Goal: Communication & Community: Answer question/provide support

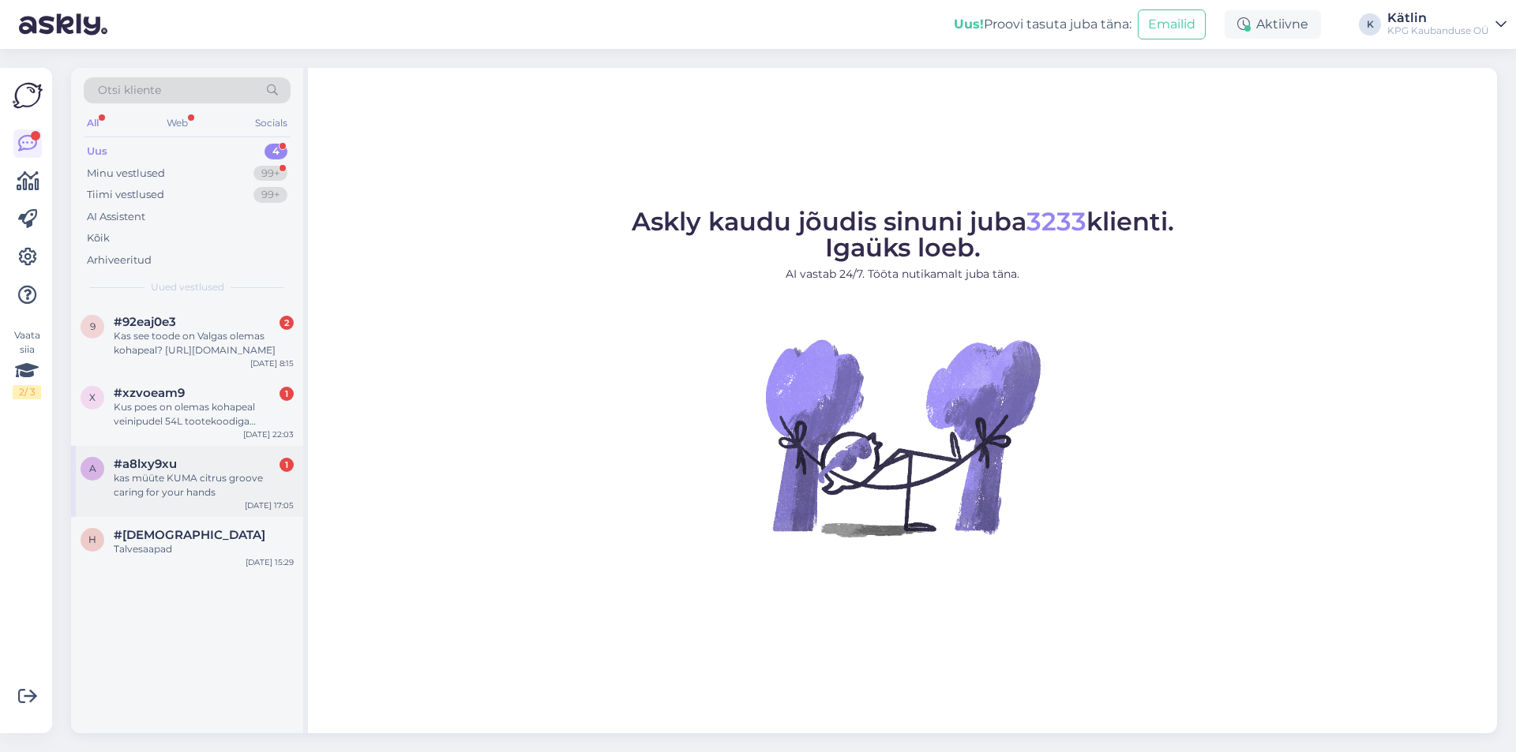
click at [179, 485] on div "kas müüte KUMA citrus groove caring for your hands" at bounding box center [204, 485] width 180 height 28
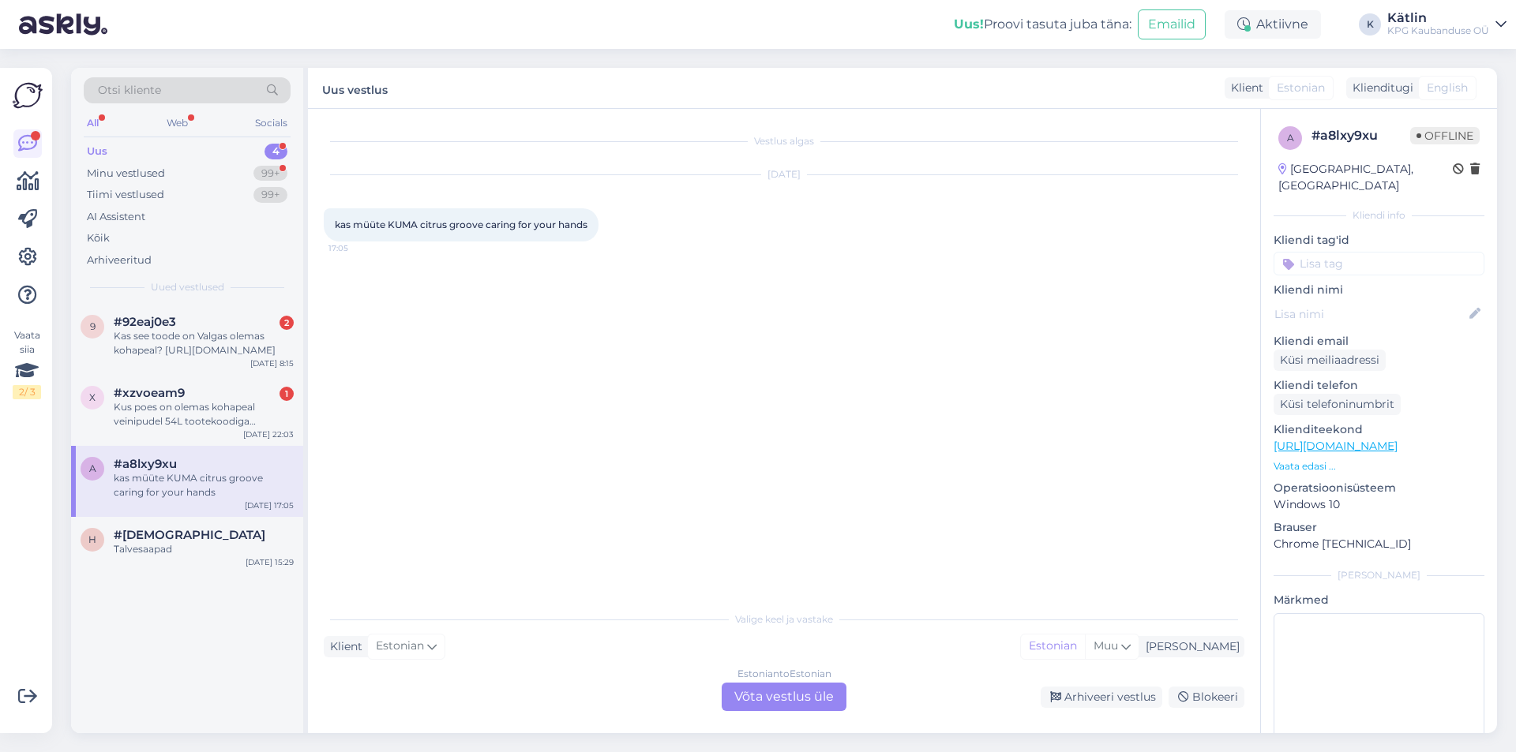
click at [759, 695] on div "Estonian to Estonian Võta vestlus üle" at bounding box center [783, 697] width 125 height 28
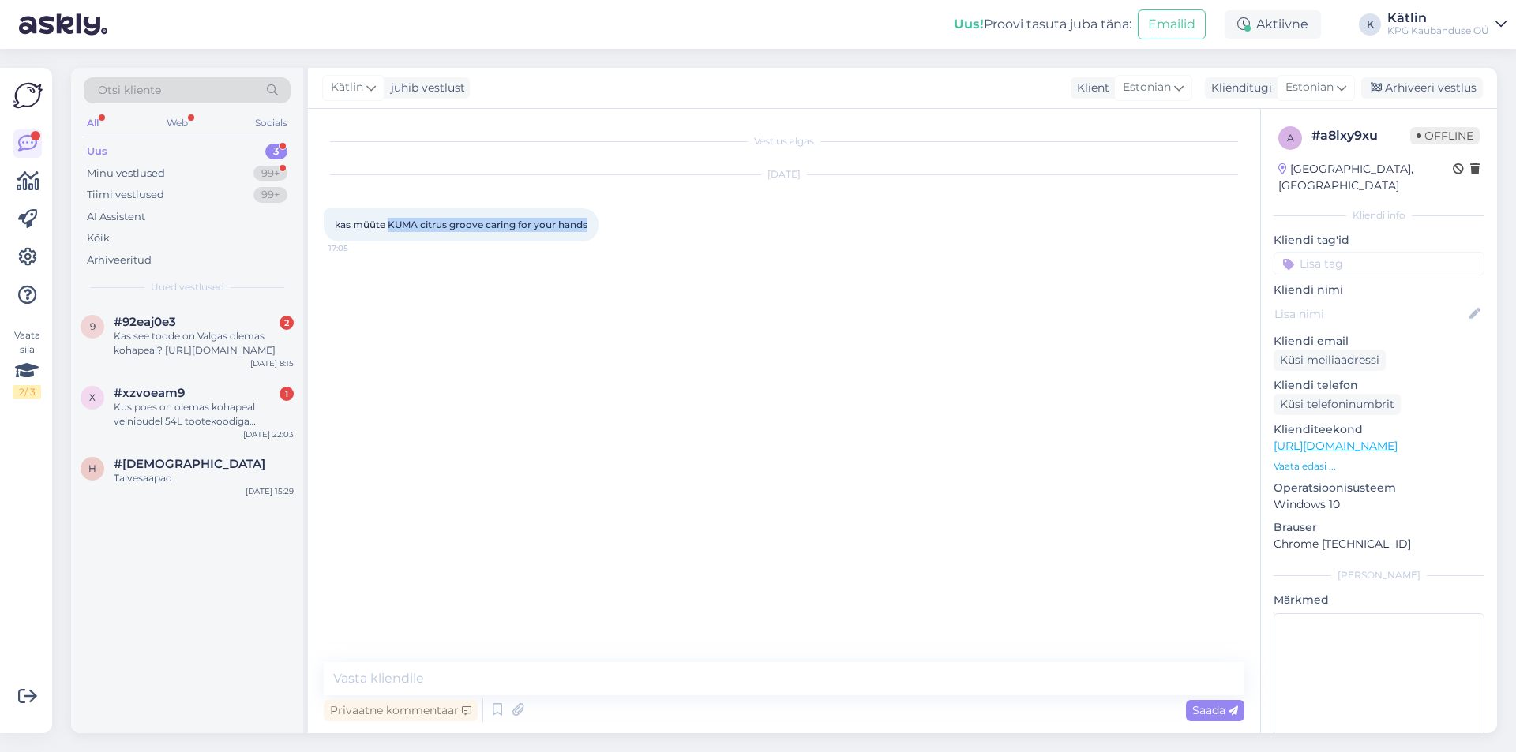
drag, startPoint x: 388, startPoint y: 221, endPoint x: 597, endPoint y: 225, distance: 209.2
click at [597, 225] on div "kas müüte KUMA citrus groove caring for your hands 17:05" at bounding box center [461, 224] width 275 height 33
copy span "KUMA citrus groove caring for your hands"
click at [526, 681] on textarea at bounding box center [784, 678] width 920 height 33
type textarea "Tere! Kahjuks ei ole meie sortimendis."
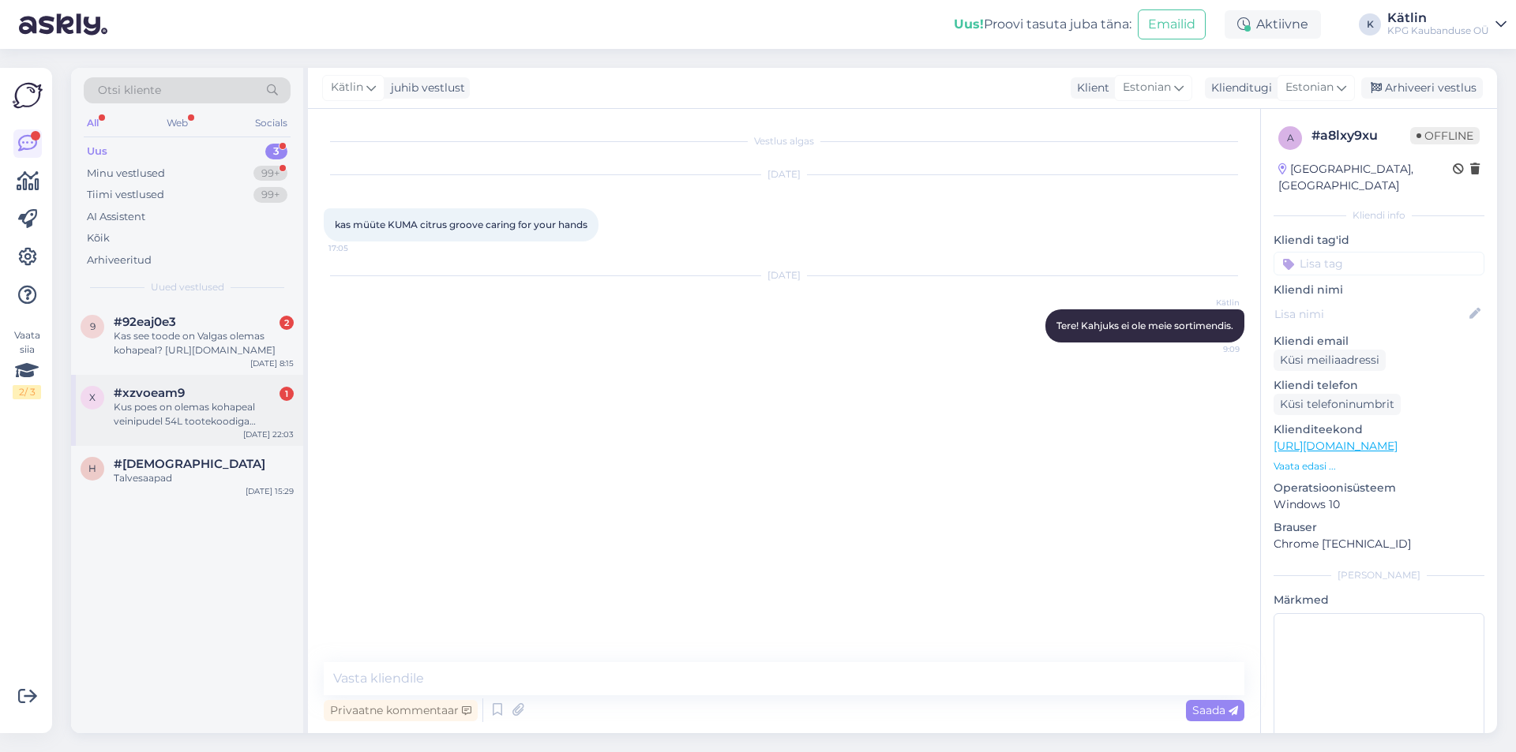
click at [215, 423] on div "Kus poes on olemas kohapeal veinipudel 54L tootekoodiga CP00417?" at bounding box center [204, 414] width 180 height 28
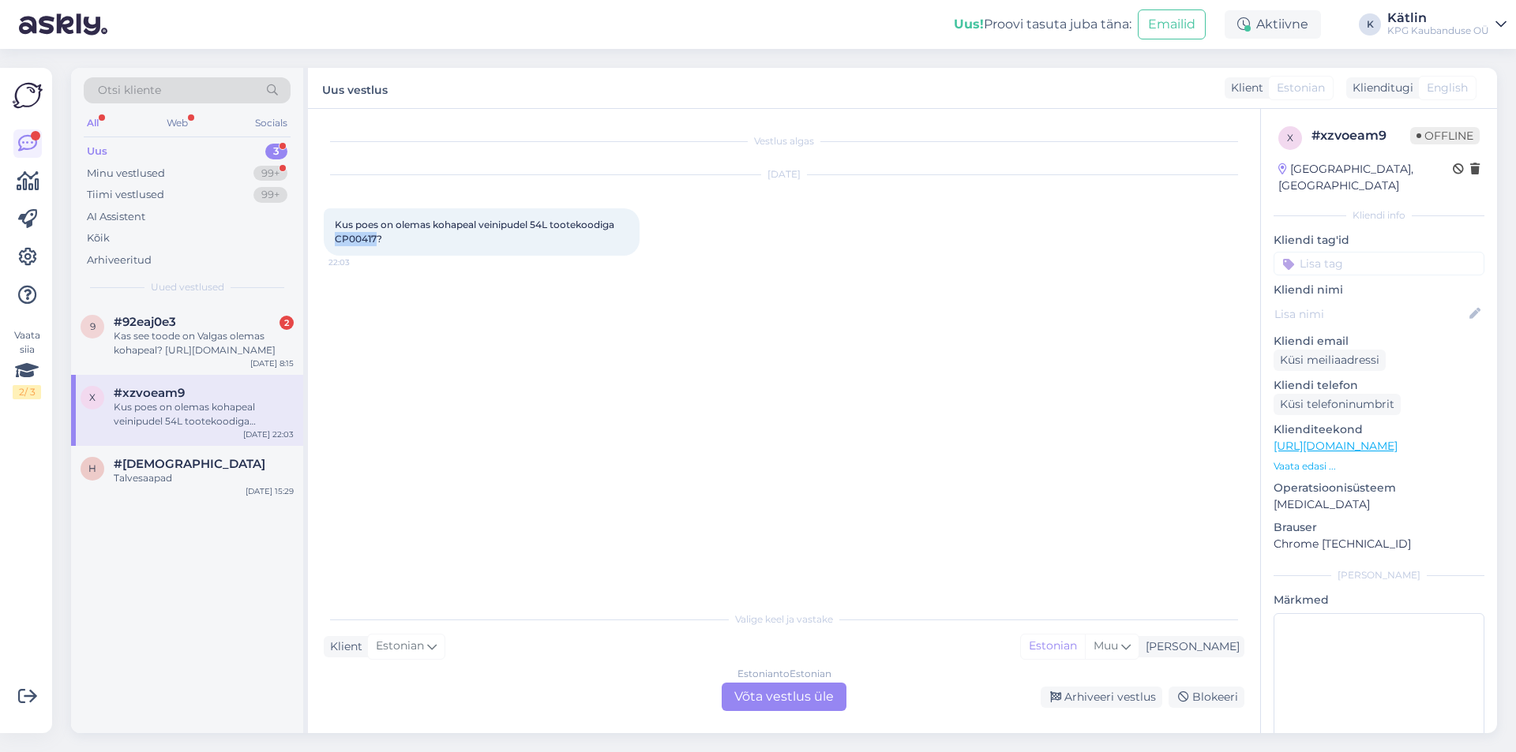
drag, startPoint x: 335, startPoint y: 242, endPoint x: 377, endPoint y: 243, distance: 41.9
click at [377, 243] on div "Kus poes on olemas kohapeal veinipudel 54L tootekoodiga CP00417? 22:03" at bounding box center [482, 231] width 316 height 47
copy span "CP00417"
click at [729, 696] on div "Estonian to Estonian Võta vestlus üle" at bounding box center [783, 697] width 125 height 28
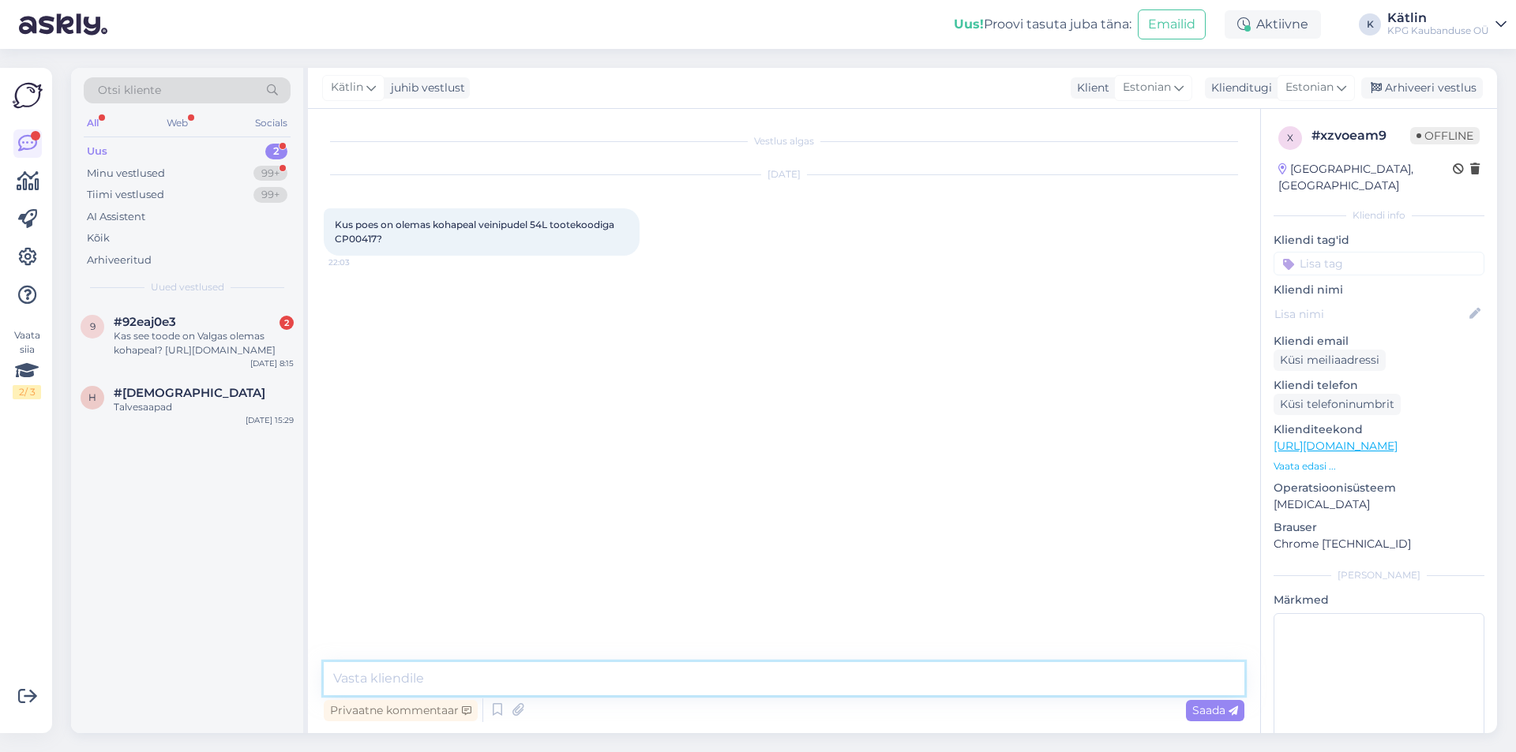
click at [740, 688] on textarea at bounding box center [784, 678] width 920 height 33
type textarea "e"
type textarea "Tere! Palun täpsustage, millist linna mõtlete."
click at [193, 359] on div "9 #92eaj0e3 2 Kas see toode on Valgas olemas kohapeal? [URL][DOMAIN_NAME] [DATE…" at bounding box center [187, 339] width 232 height 71
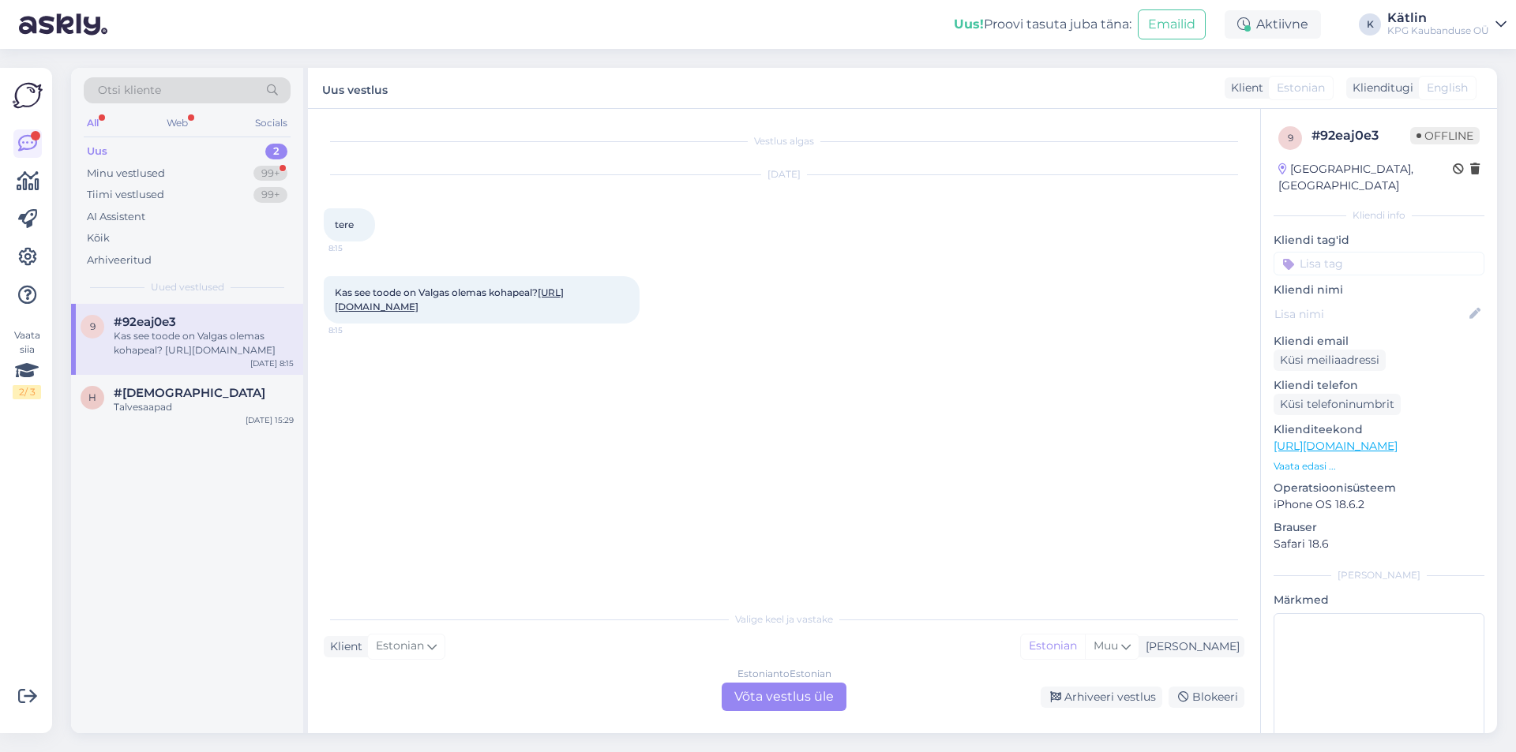
click at [762, 693] on div "Estonian to Estonian Võta vestlus üle" at bounding box center [783, 697] width 125 height 28
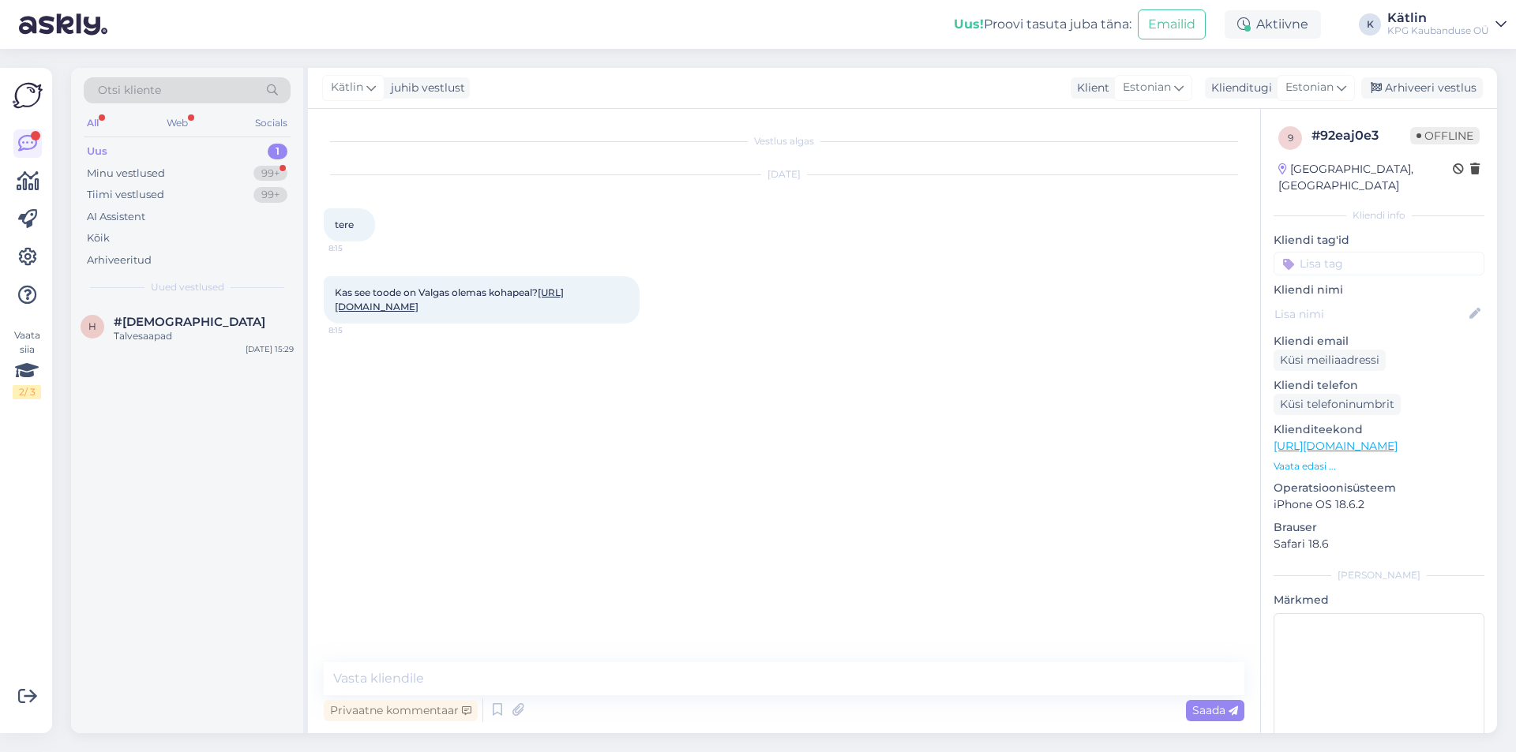
click at [749, 678] on textarea at bounding box center [784, 678] width 920 height 33
type textarea "Tere!"
click at [564, 309] on link "[URL][DOMAIN_NAME]" at bounding box center [449, 300] width 229 height 26
drag, startPoint x: 455, startPoint y: 701, endPoint x: 451, endPoint y: 687, distance: 14.7
click at [452, 691] on div "Privaatne kommentaar Saada" at bounding box center [784, 693] width 920 height 63
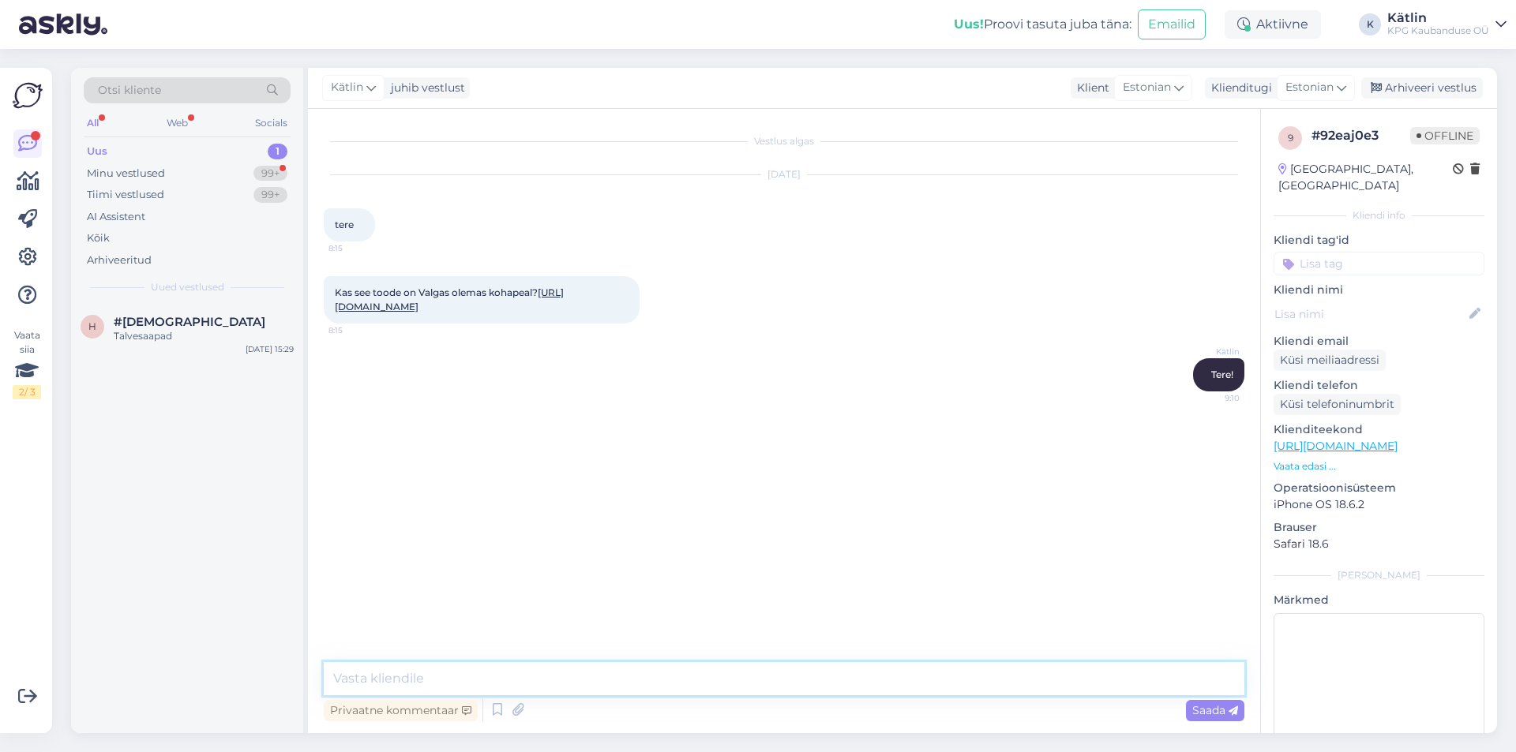
click at [450, 677] on textarea at bounding box center [784, 678] width 920 height 33
type textarea "Kahjuks ei ole."
click at [149, 180] on div "Minu vestlused" at bounding box center [126, 174] width 78 height 16
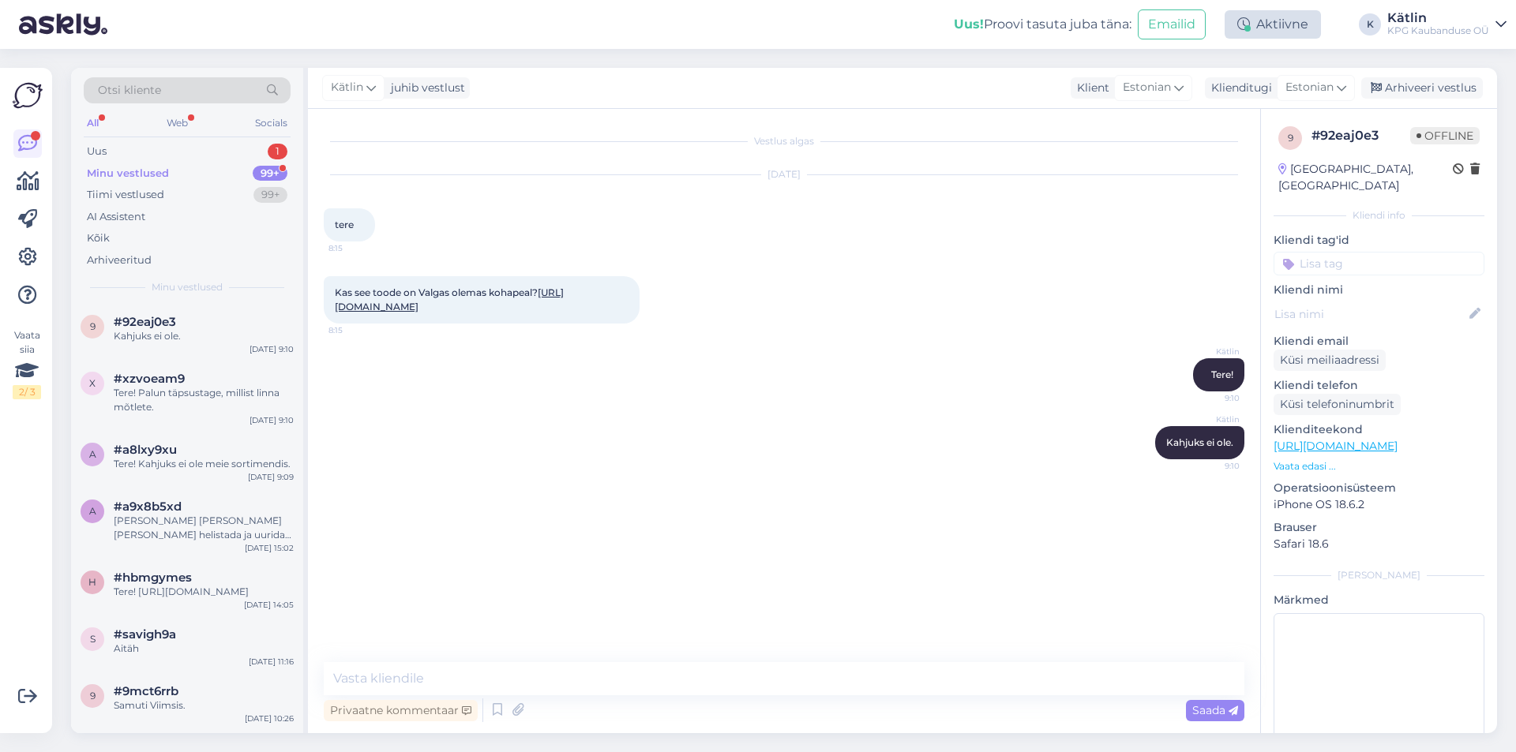
click at [1284, 29] on div "Aktiivne" at bounding box center [1272, 24] width 96 height 28
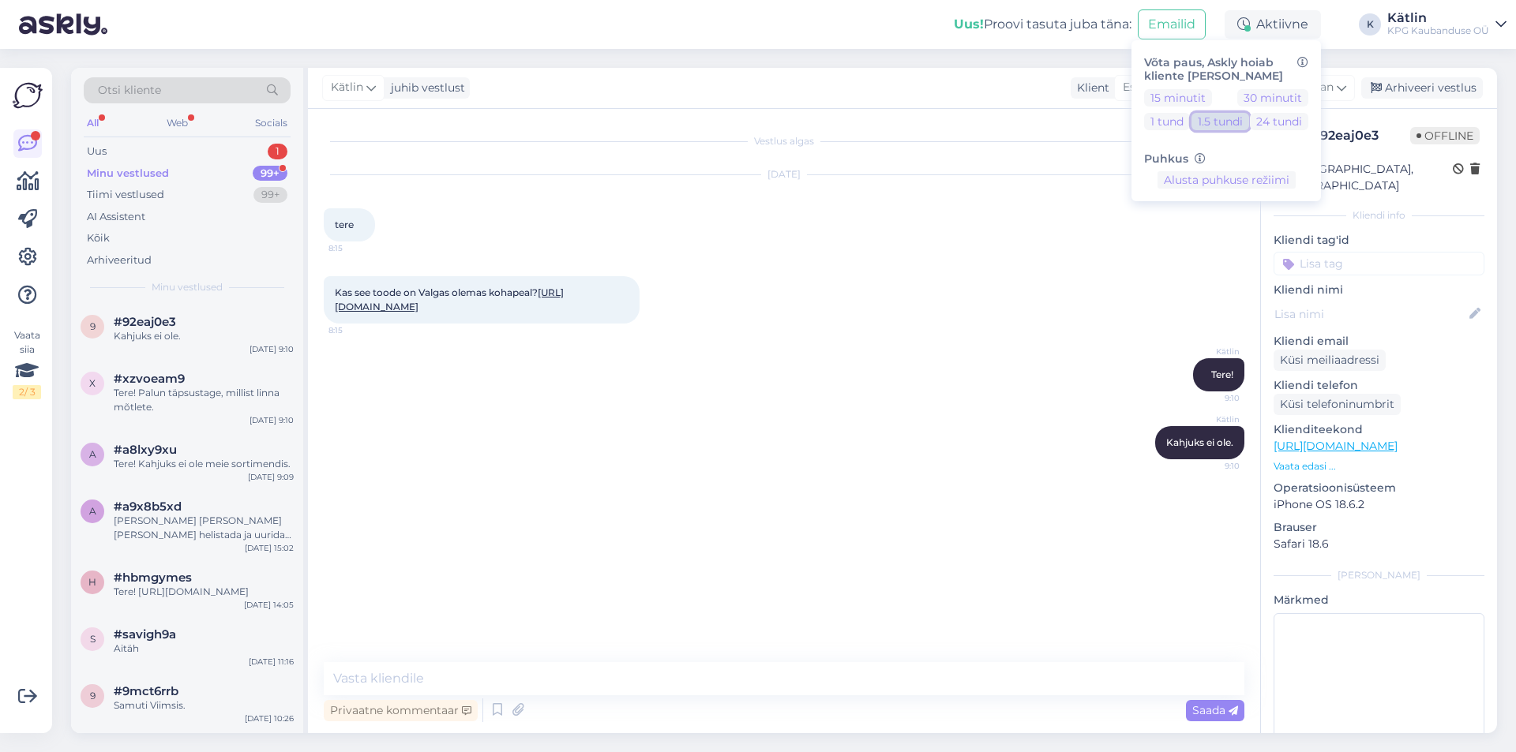
click at [1209, 120] on button "1.5 tundi" at bounding box center [1220, 121] width 58 height 17
click at [123, 148] on div "Uus 1" at bounding box center [187, 152] width 207 height 22
